Goal: Task Accomplishment & Management: Use online tool/utility

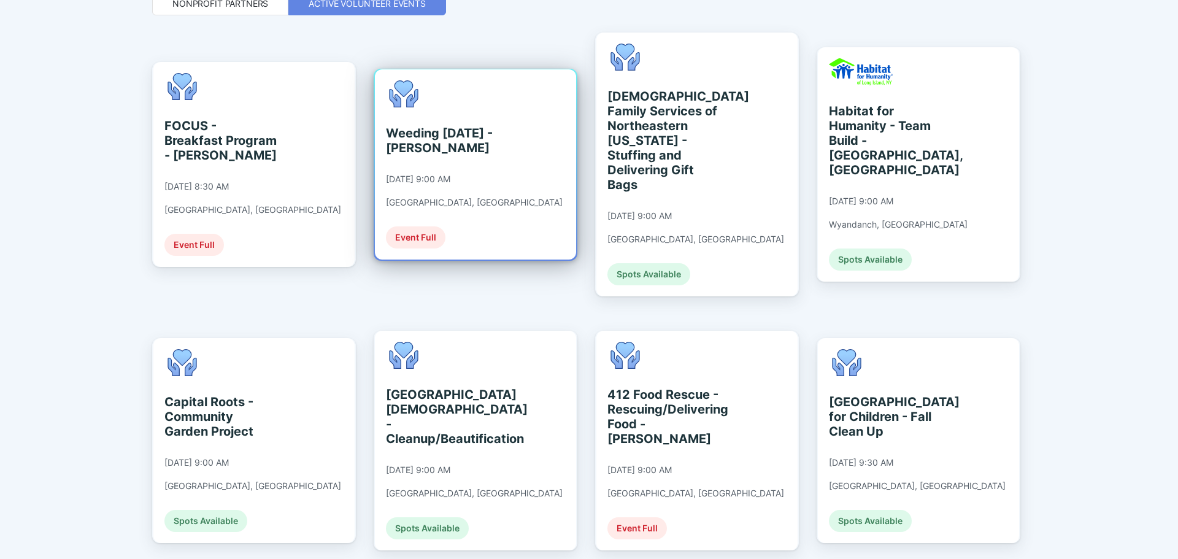
scroll to position [430, 0]
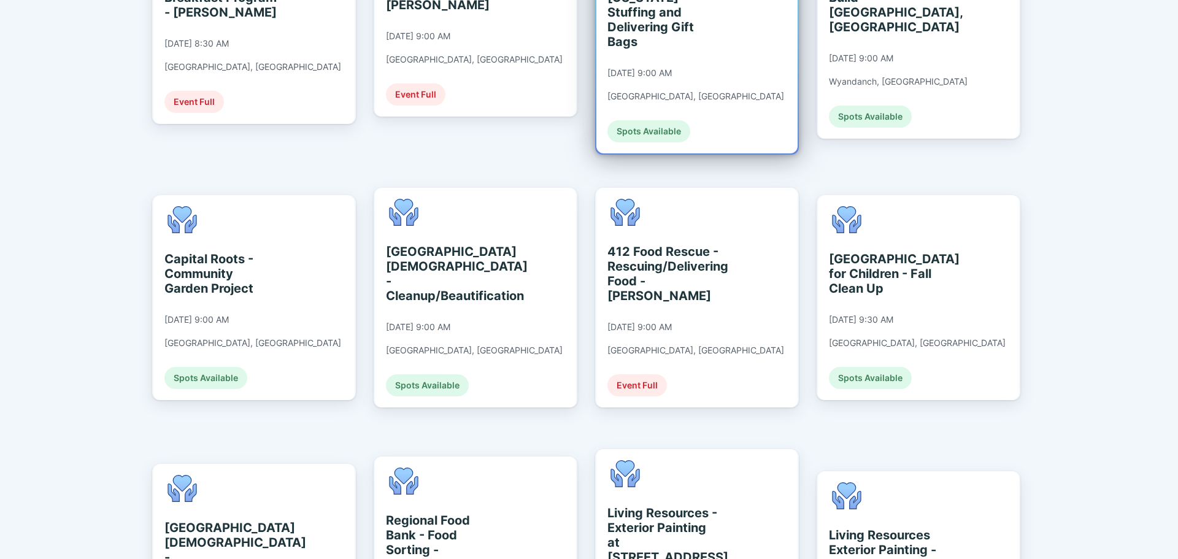
click at [692, 69] on div "[DEMOGRAPHIC_DATA] Family Services of Northeastern [US_STATE] - Stuffing and De…" at bounding box center [696, 22] width 177 height 242
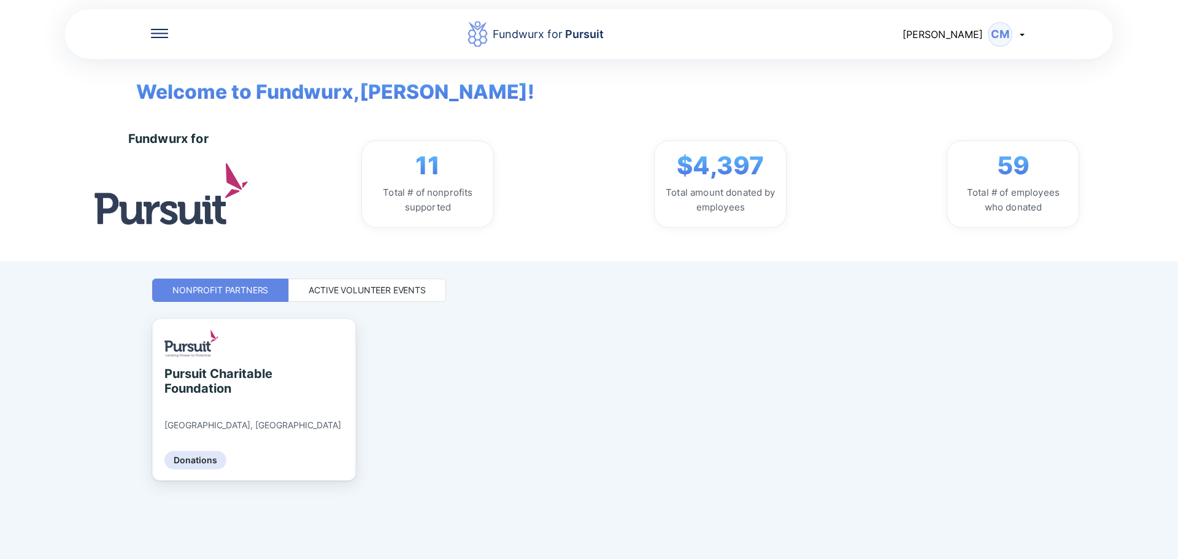
click at [425, 293] on div "Active Volunteer Events" at bounding box center [367, 290] width 117 height 12
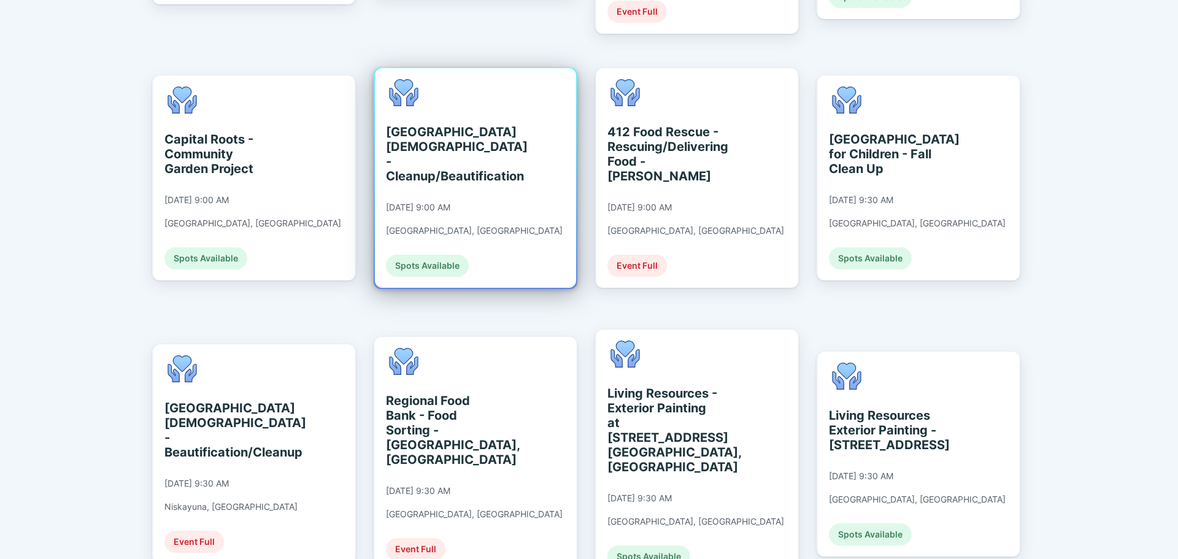
scroll to position [573, 0]
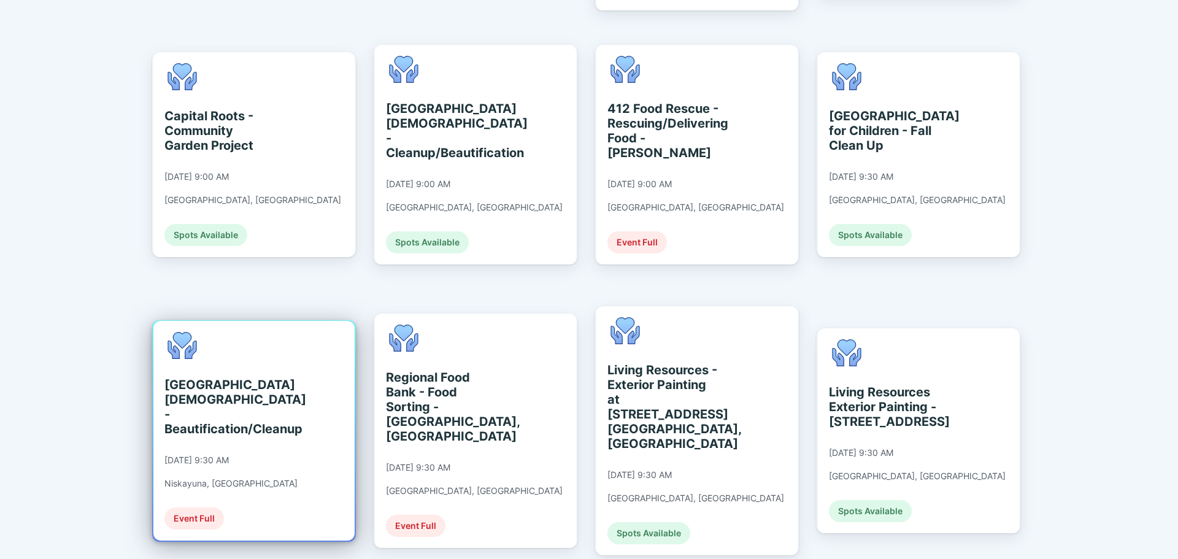
click at [226, 332] on div "[GEOGRAPHIC_DATA][DEMOGRAPHIC_DATA] - Beautification/Cleanup [DATE] 9:30 AM Nis…" at bounding box center [230, 431] width 133 height 198
